Goal: Register for event/course

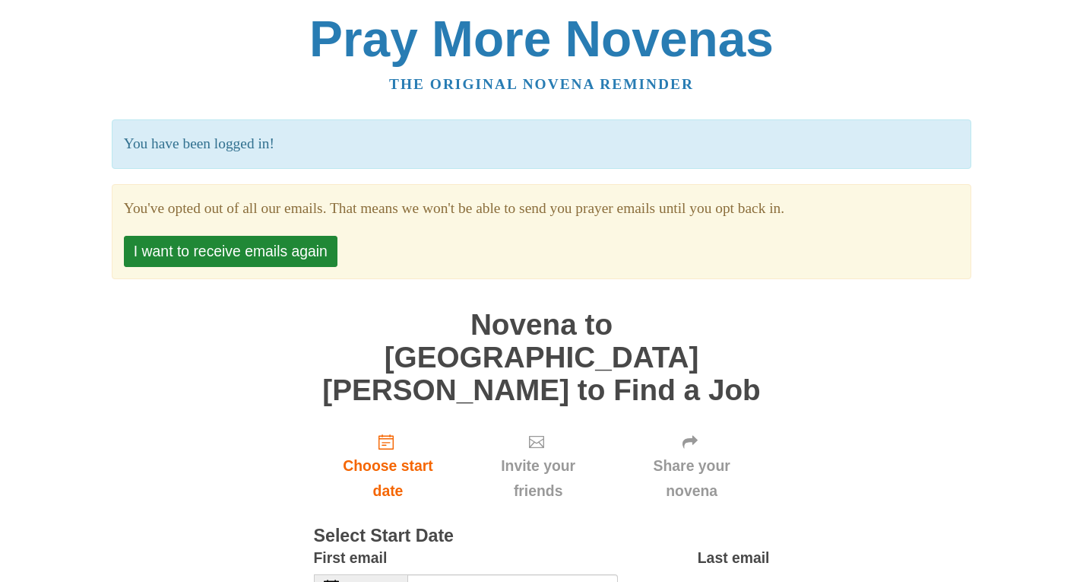
scroll to position [87, 0]
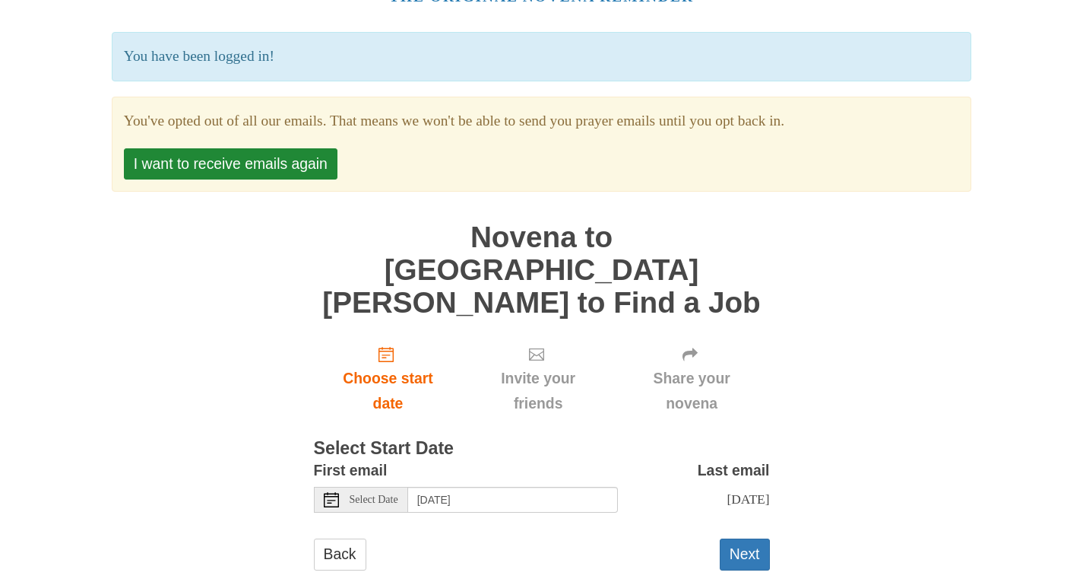
click at [398, 494] on span "Select Date" at bounding box center [374, 499] width 49 height 11
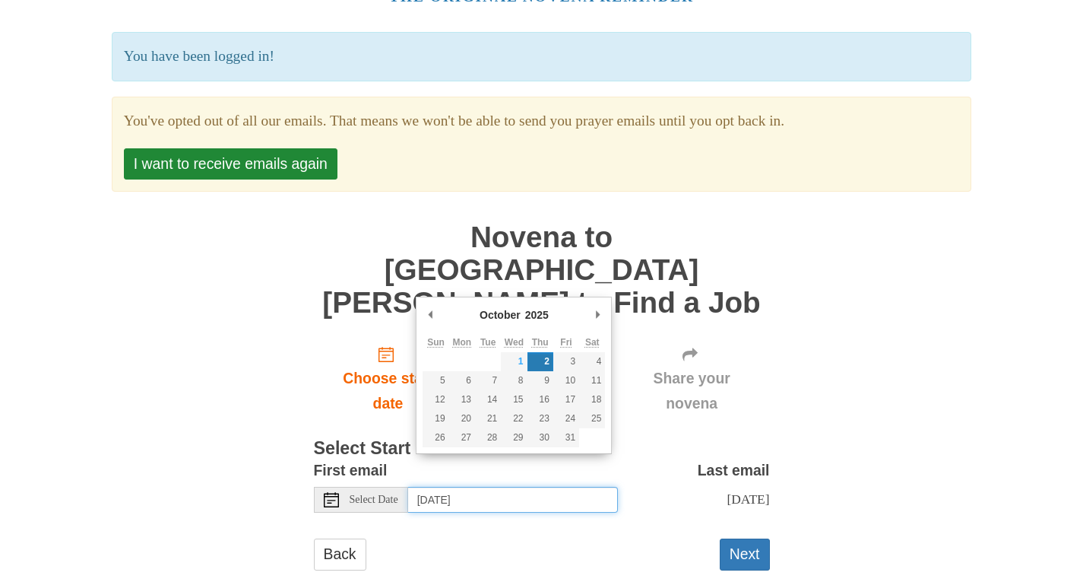
click at [398, 494] on span "Select Date" at bounding box center [374, 499] width 49 height 11
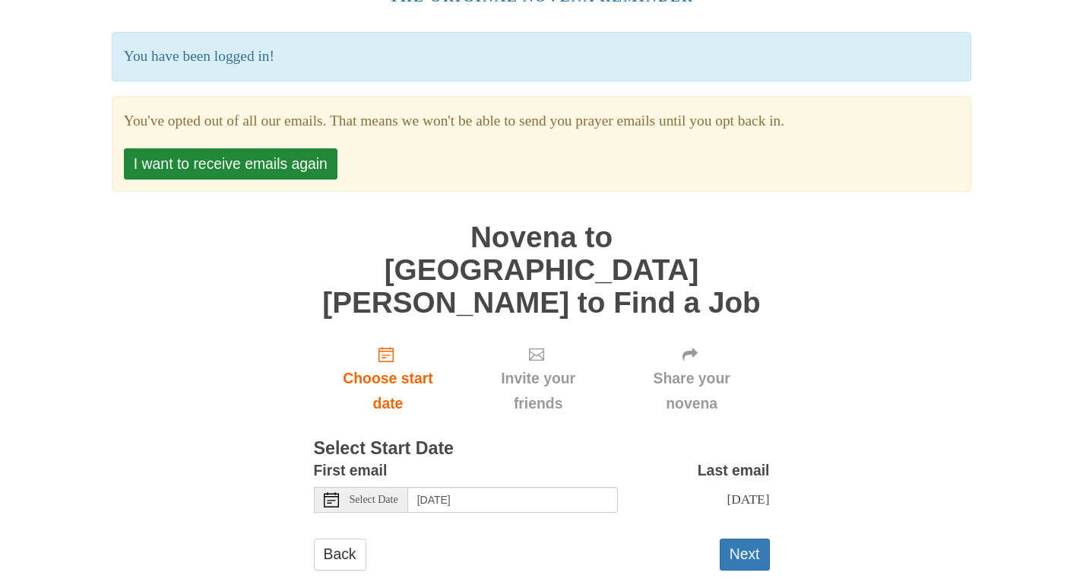
click at [398, 494] on span "Select Date" at bounding box center [374, 499] width 49 height 11
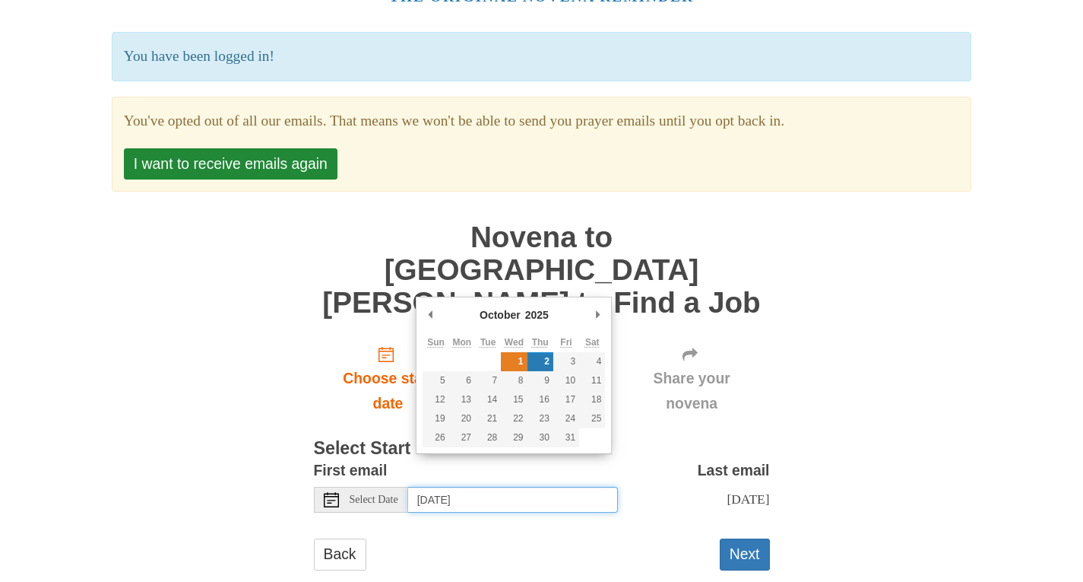
type input "Wednesday, October 1st"
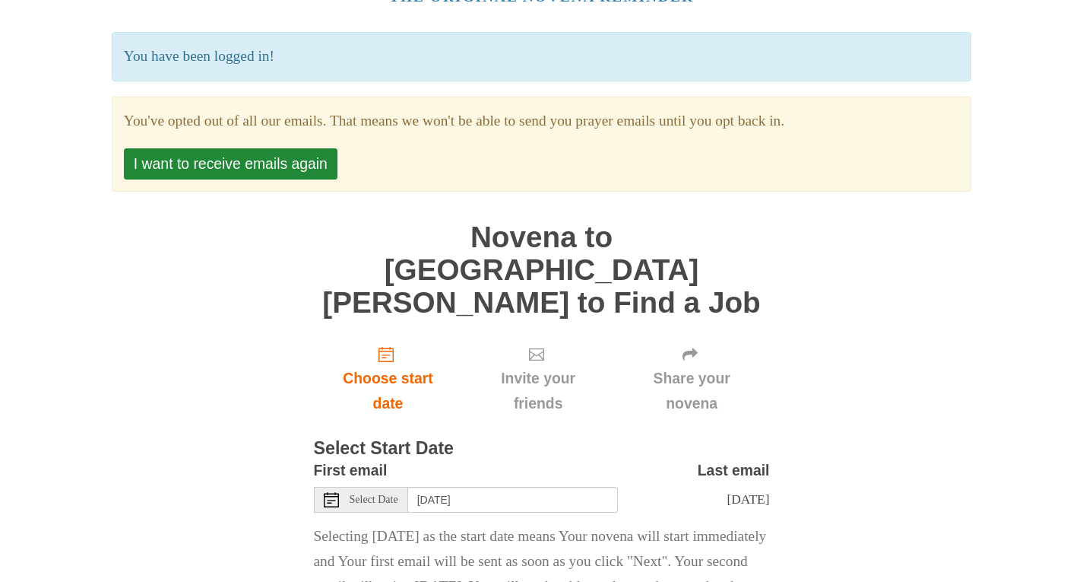
scroll to position [188, 0]
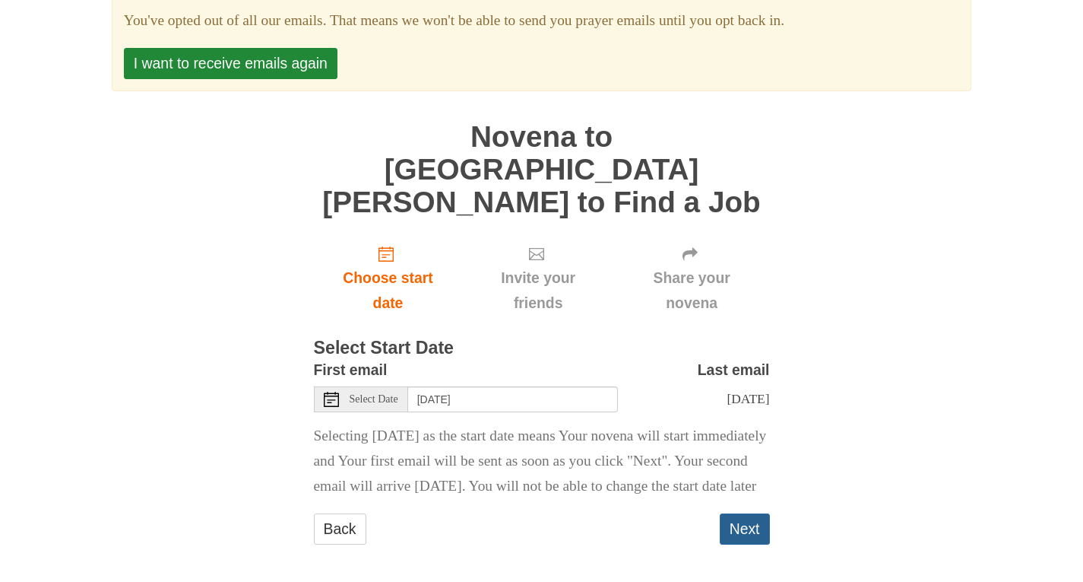
click at [748, 519] on button "Next" at bounding box center [745, 528] width 50 height 31
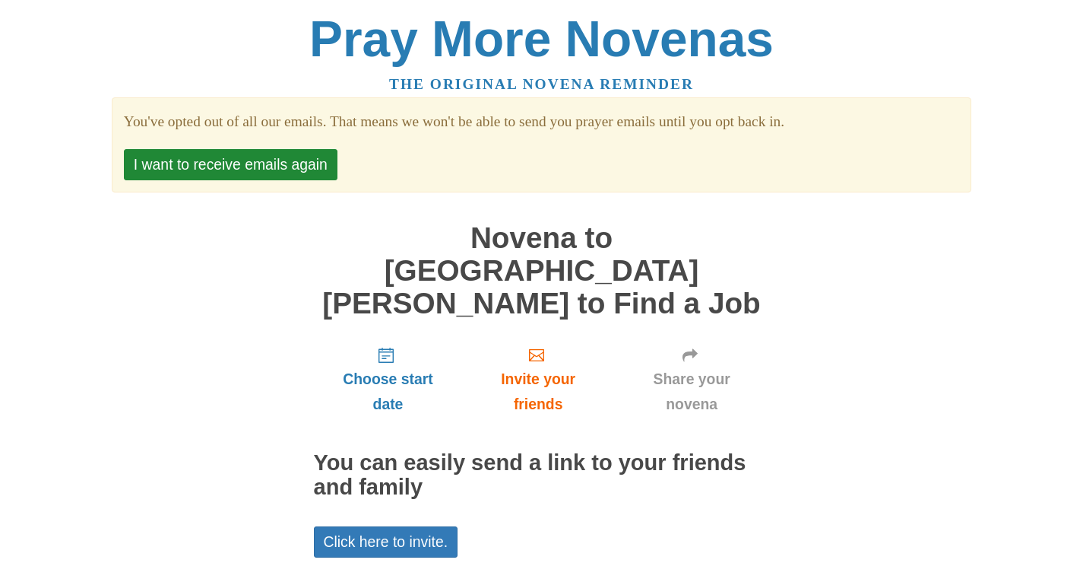
scroll to position [87, 0]
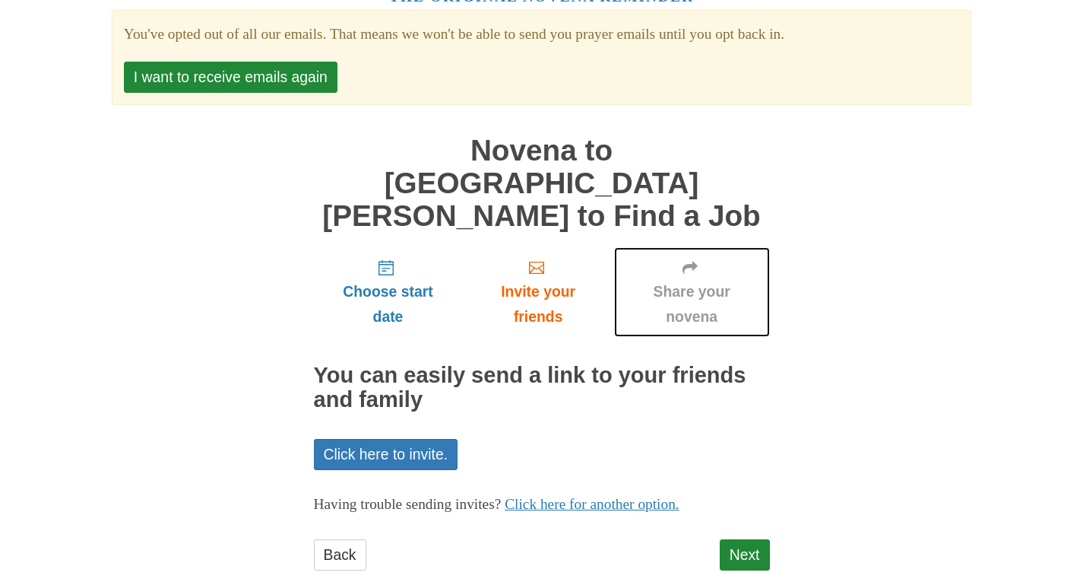
click at [714, 279] on span "Share your novena" at bounding box center [691, 304] width 125 height 50
